Goal: Navigation & Orientation: Find specific page/section

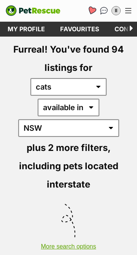
click at [93, 10] on icon "Favourites" at bounding box center [91, 10] width 9 height 9
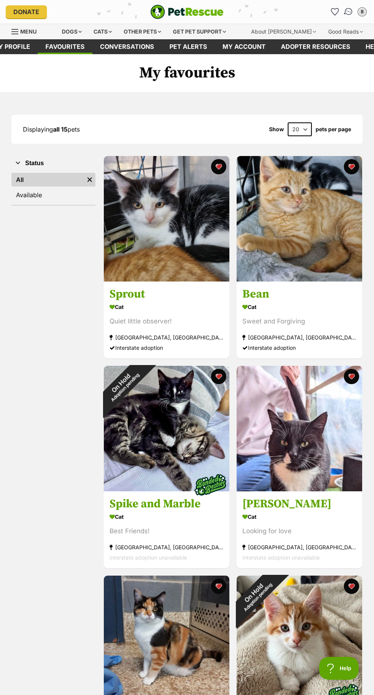
click at [344, 11] on link "Conversations" at bounding box center [349, 12] width 16 height 16
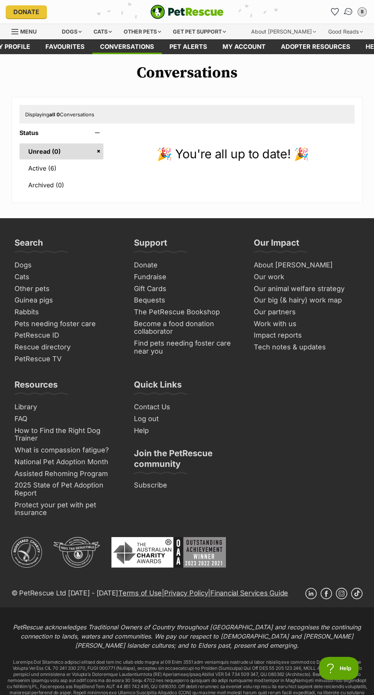
click at [348, 12] on img "Conversations" at bounding box center [348, 12] width 10 height 10
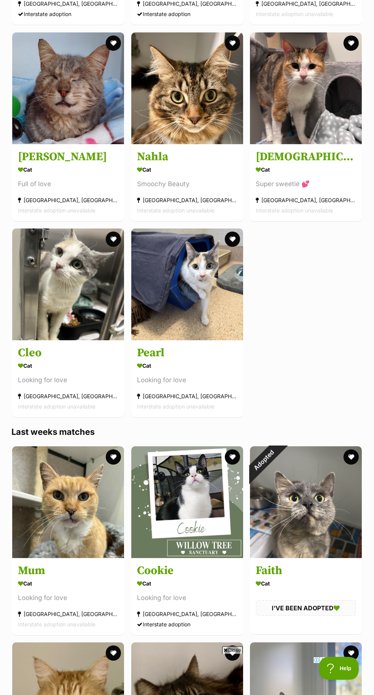
scroll to position [4636, 0]
